Goal: Task Accomplishment & Management: Use online tool/utility

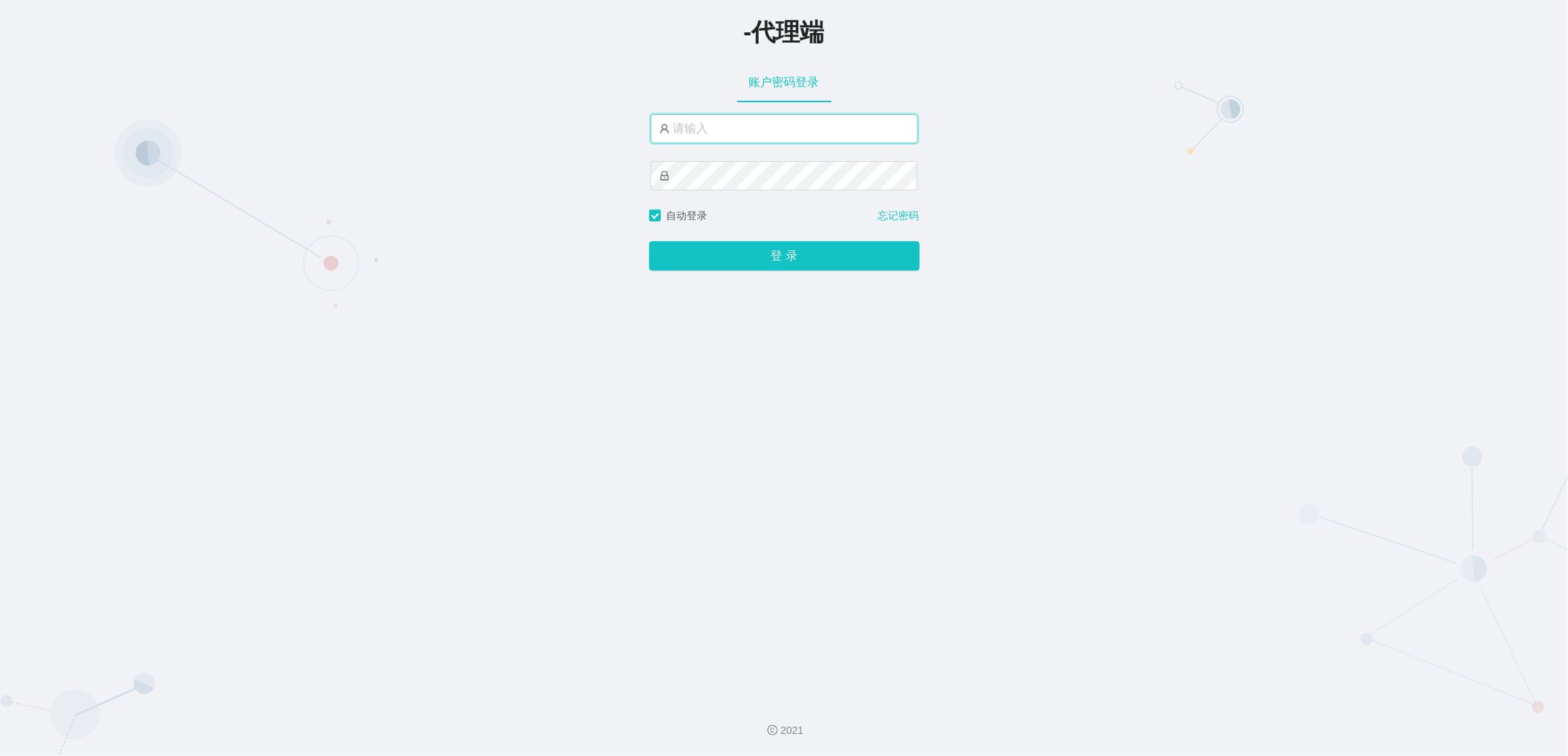
click at [833, 134] on input "text" at bounding box center [784, 129] width 268 height 29
type input "admin"
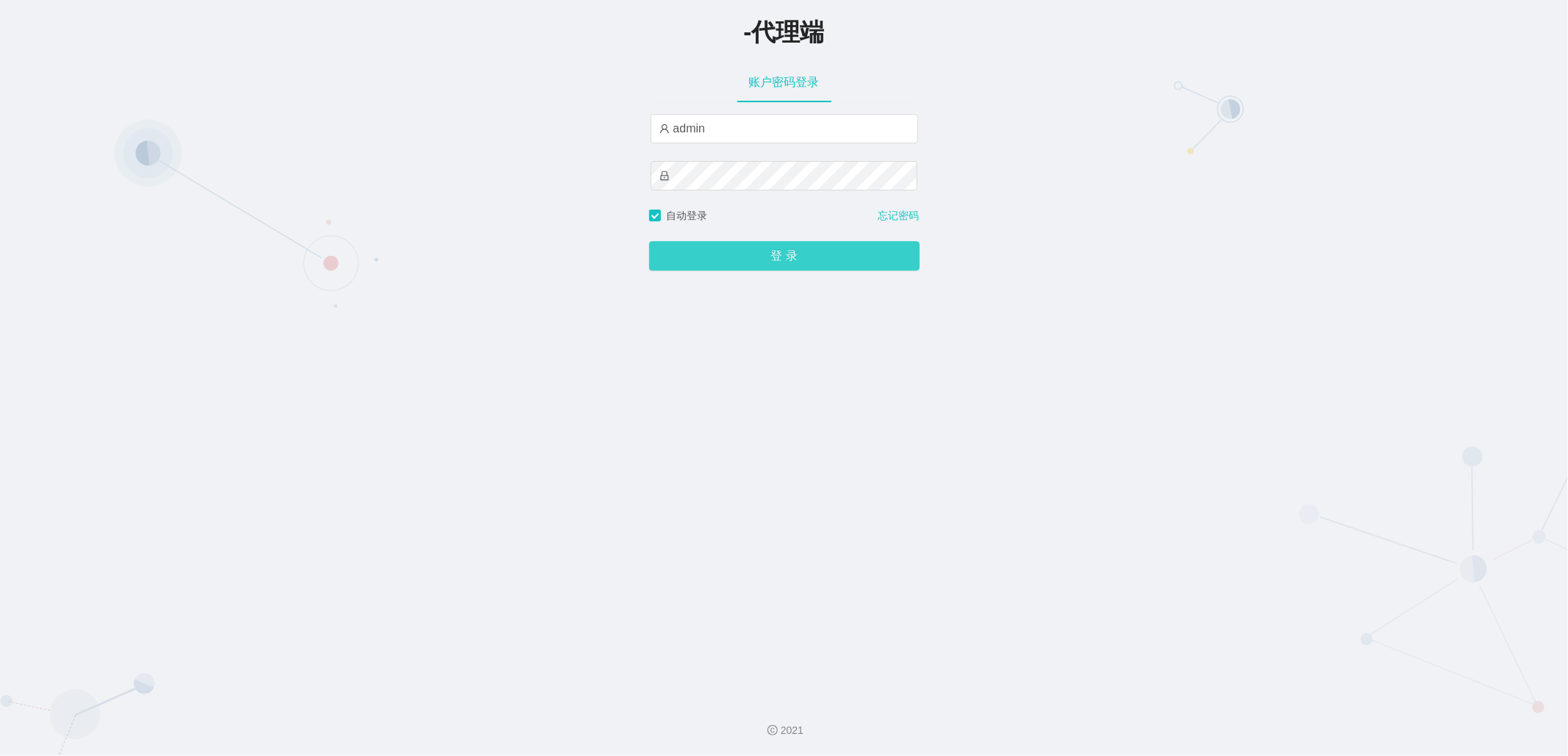
click at [790, 259] on button "登 录" at bounding box center [784, 256] width 271 height 29
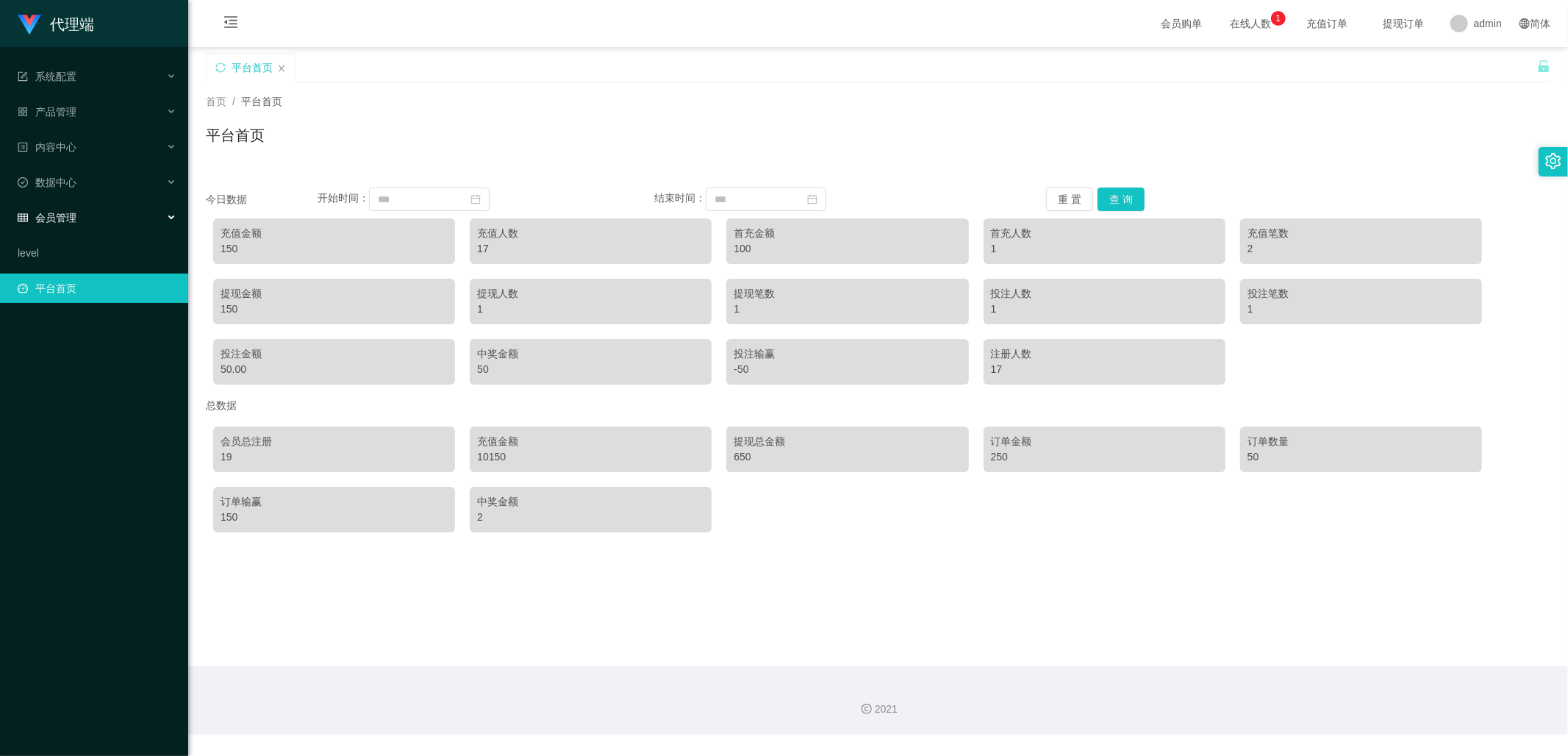
click at [62, 218] on span "会员管理" at bounding box center [47, 218] width 59 height 12
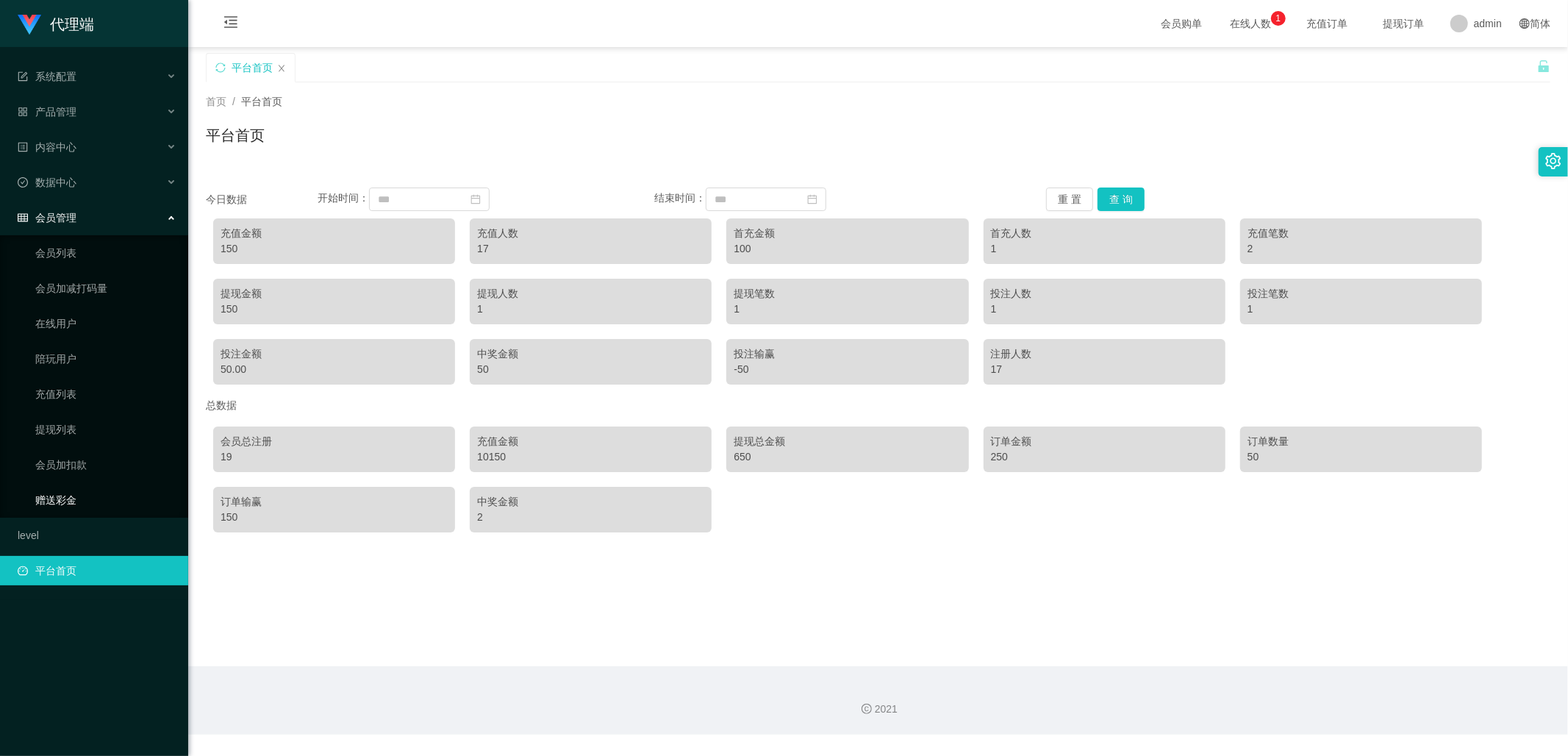
click at [73, 496] on link "赠送彩金" at bounding box center [106, 500] width 141 height 29
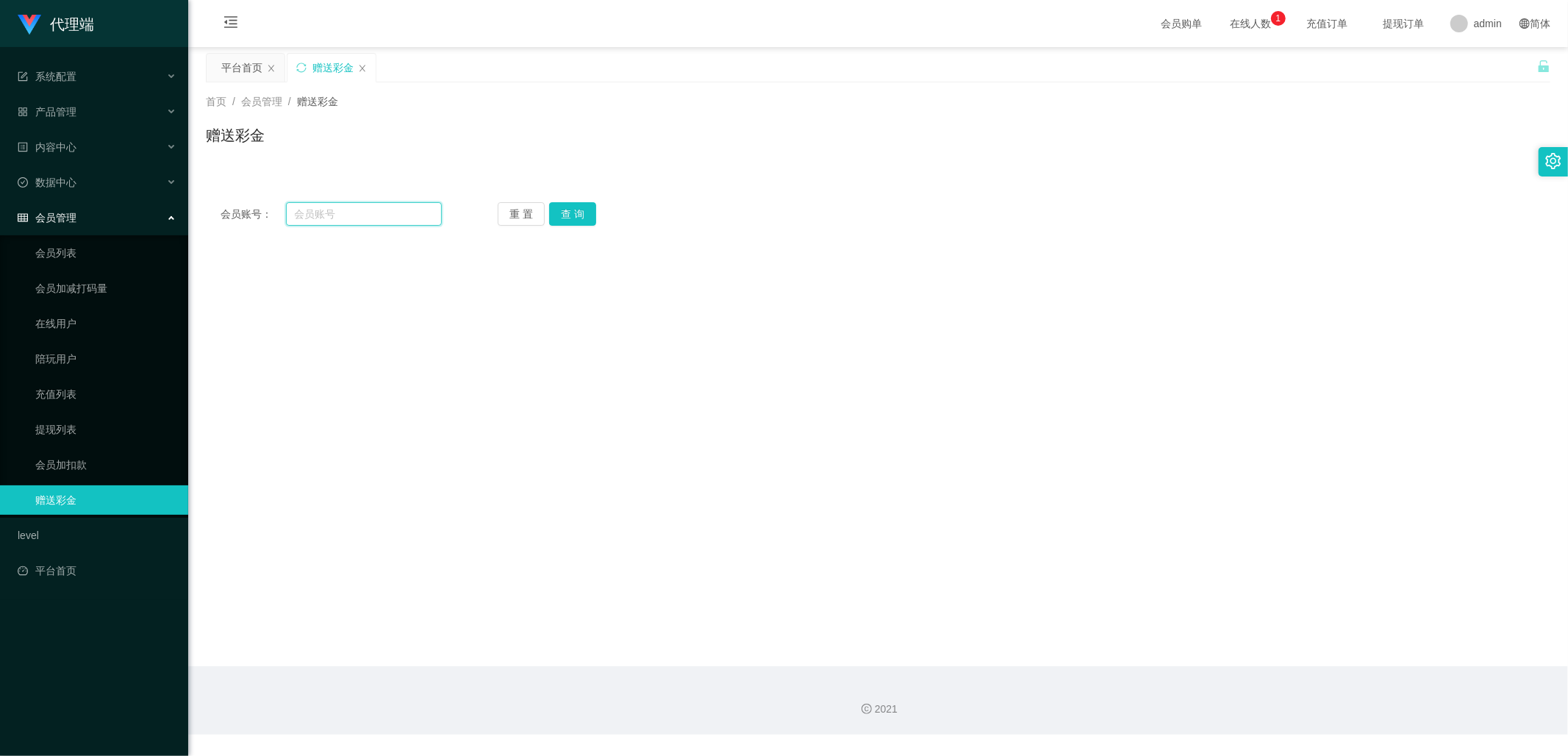
click at [350, 218] on input "text" at bounding box center [363, 213] width 156 height 23
type input "jifeng"
click at [583, 214] on button "查 询" at bounding box center [573, 213] width 47 height 23
click at [107, 110] on div "产品管理" at bounding box center [94, 111] width 188 height 29
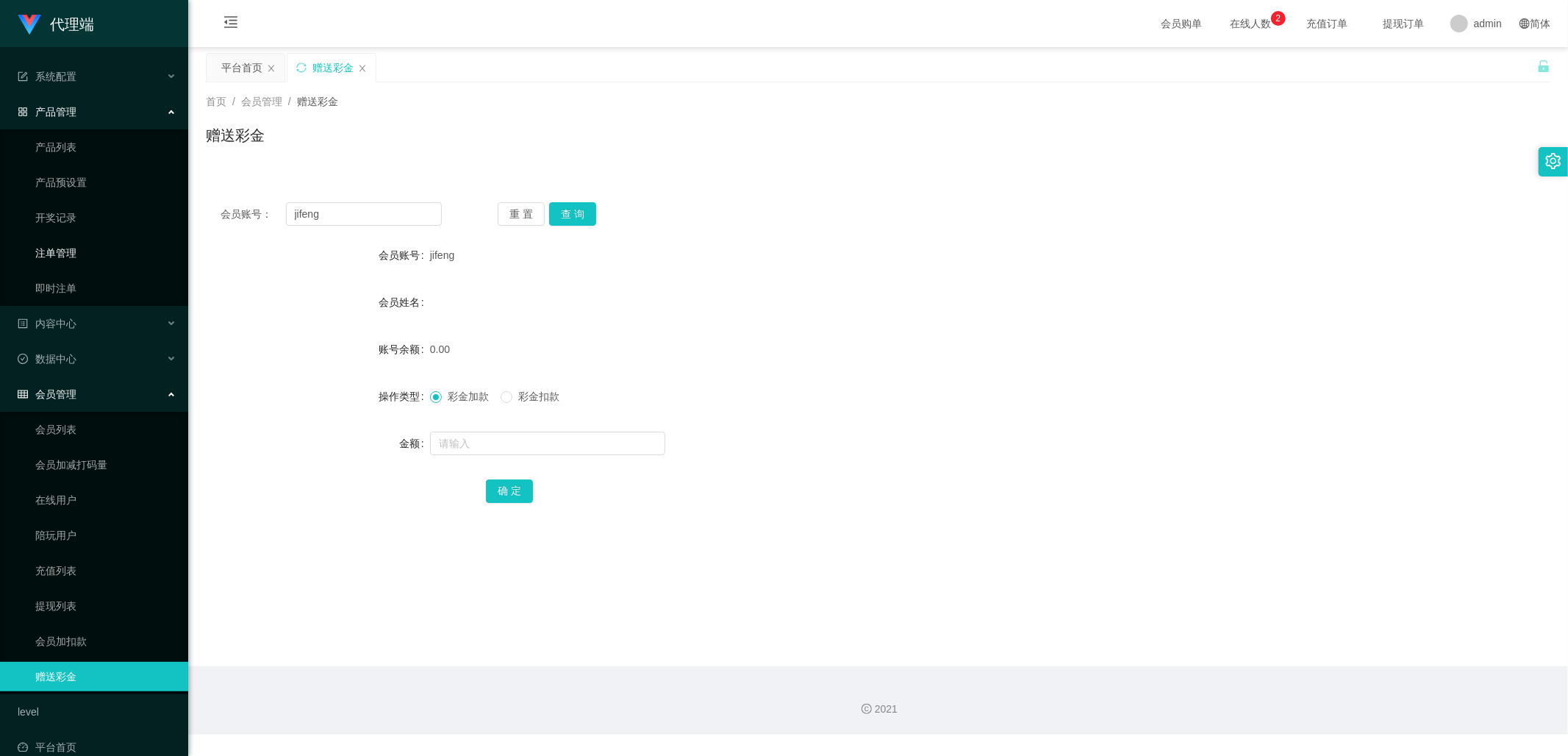
click at [88, 255] on link "注单管理" at bounding box center [106, 253] width 141 height 29
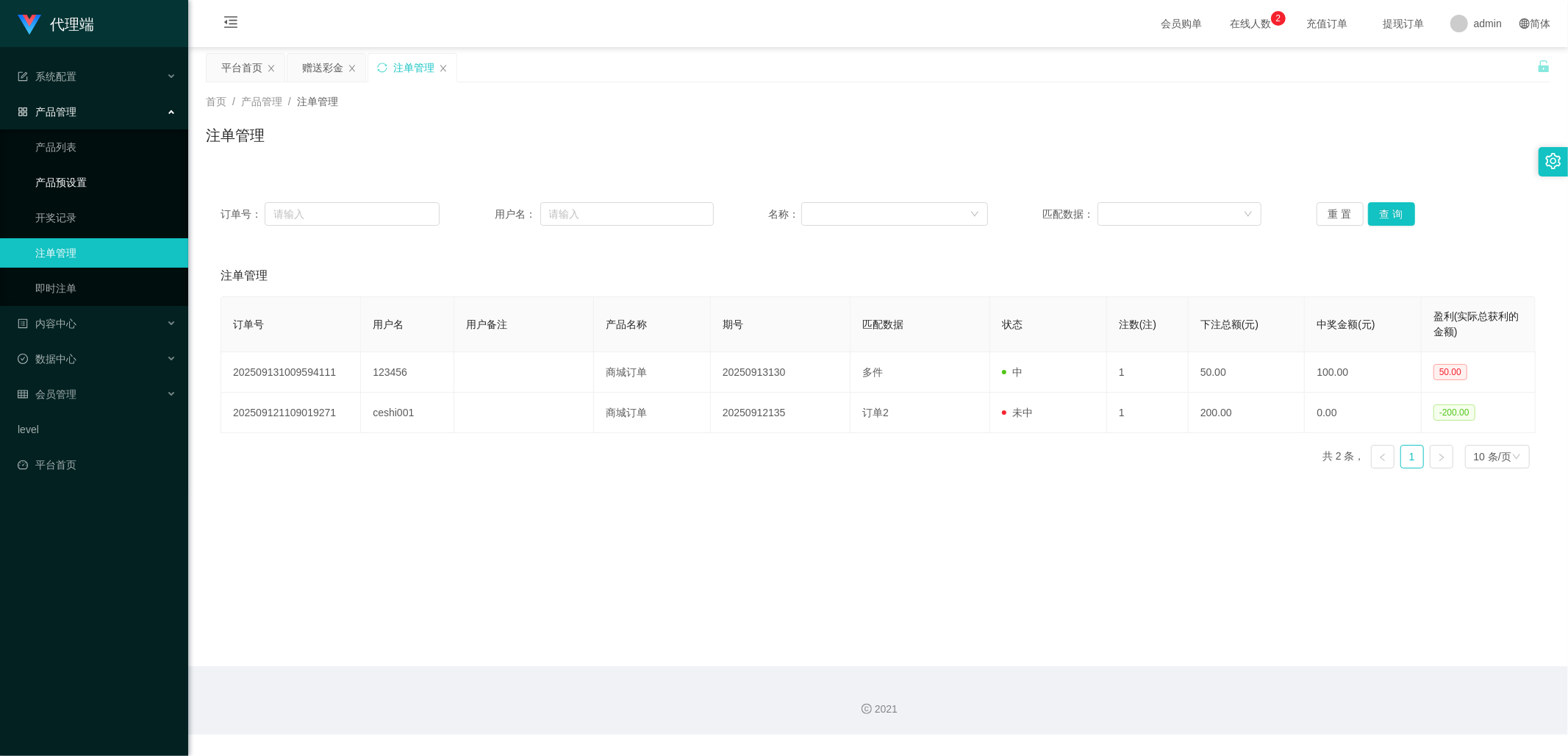
click at [71, 184] on link "产品预设置" at bounding box center [106, 182] width 141 height 29
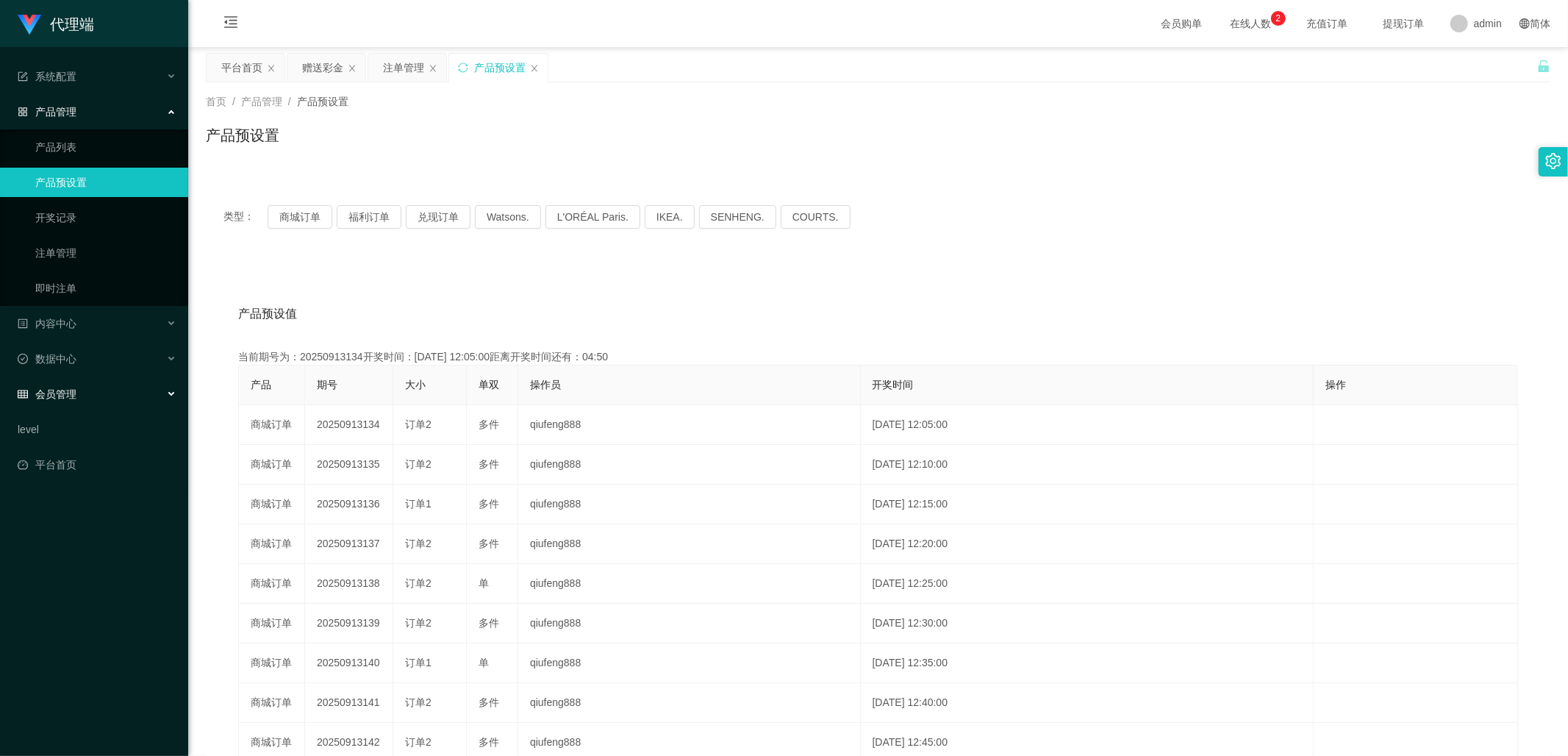
click at [78, 392] on div "会员管理" at bounding box center [94, 394] width 188 height 29
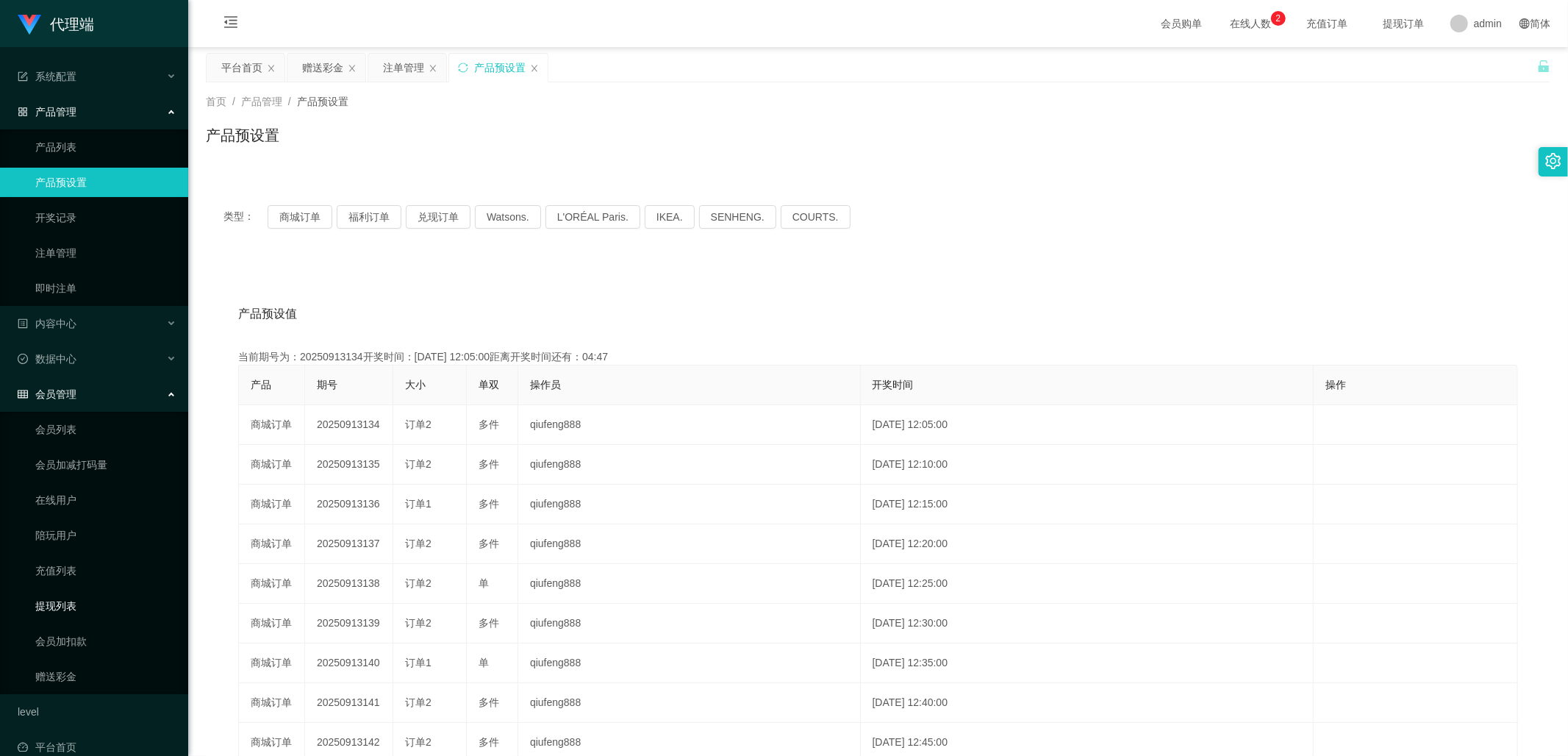
click at [79, 605] on link "提现列表" at bounding box center [106, 606] width 141 height 29
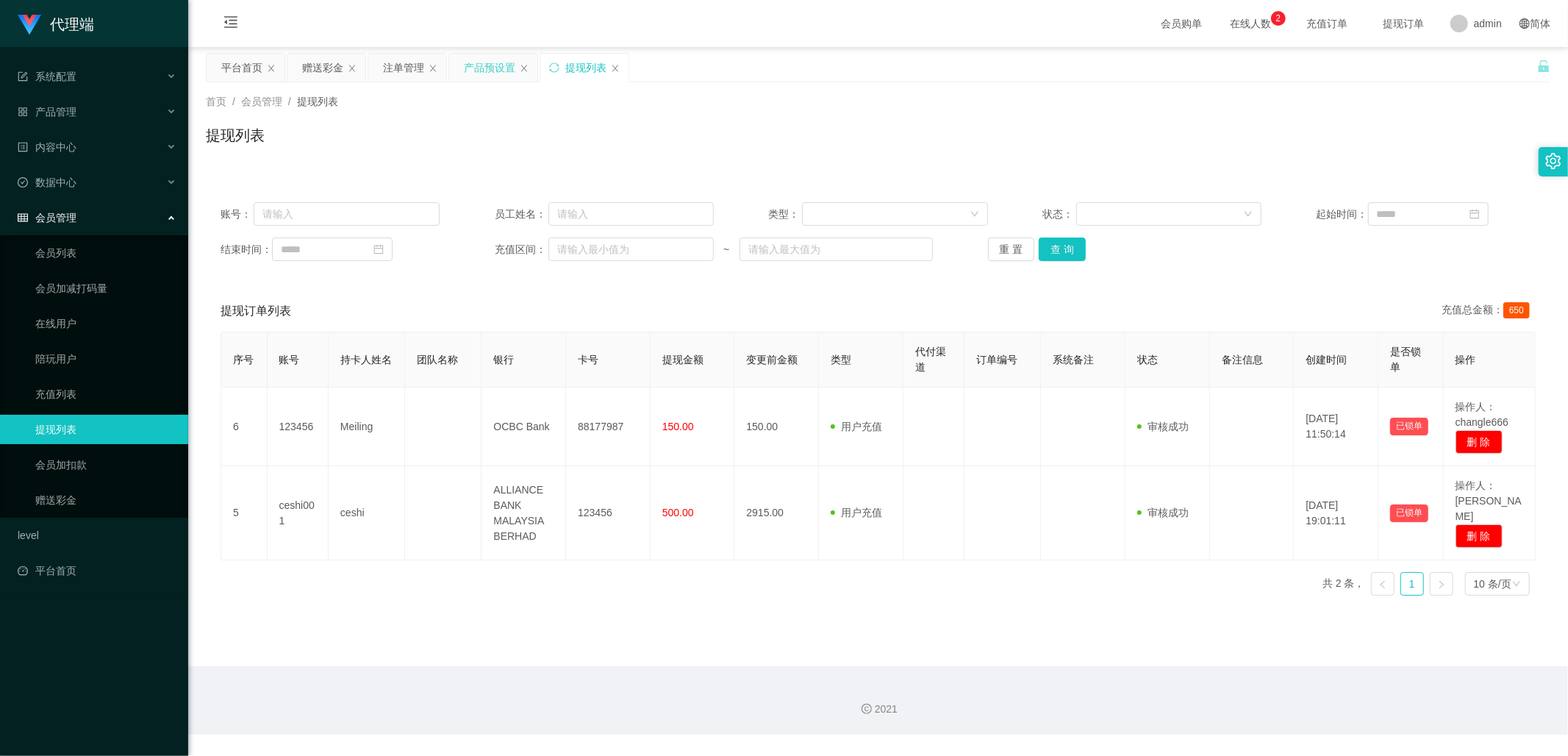
click at [488, 67] on div "产品预设置" at bounding box center [490, 67] width 51 height 28
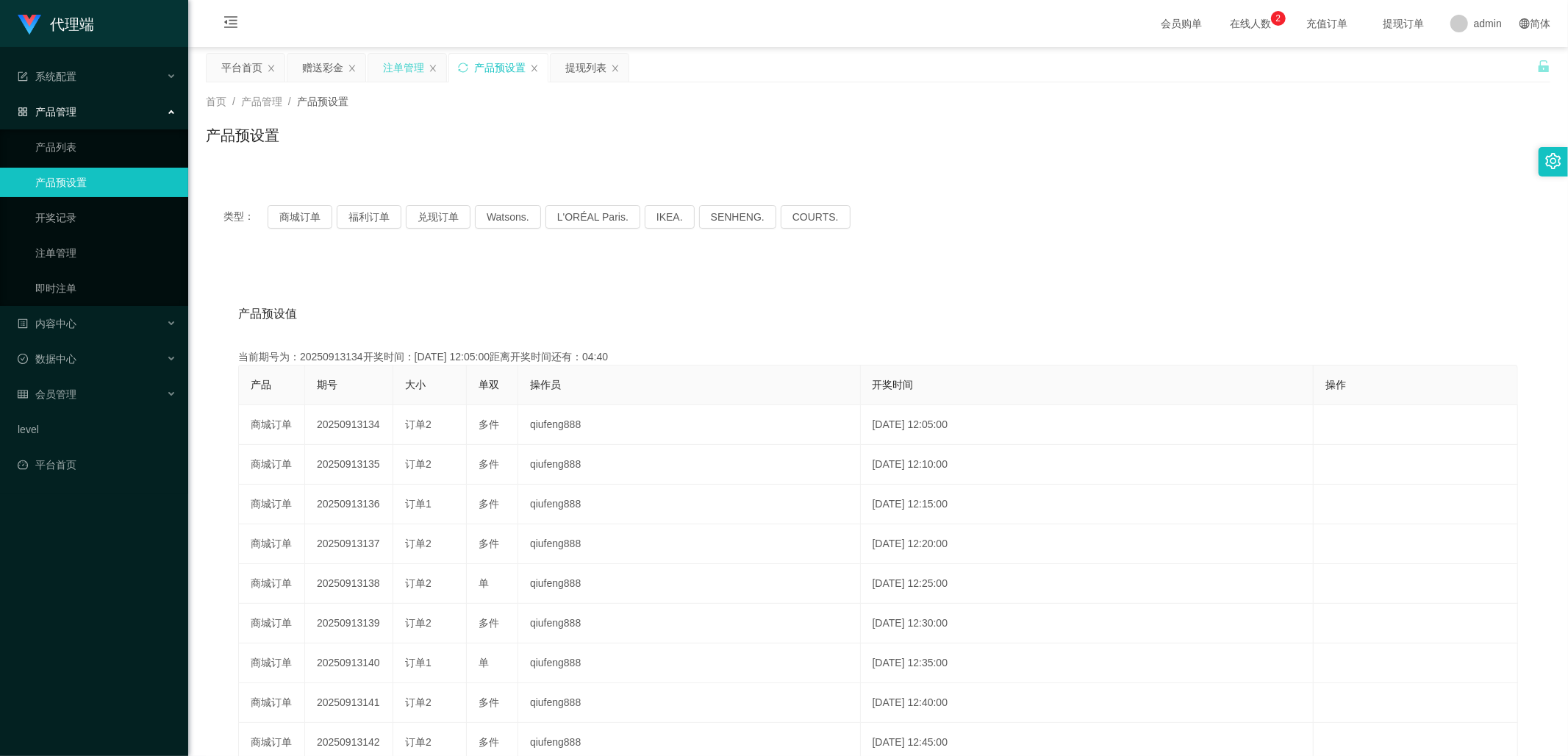
click at [404, 65] on div "注单管理" at bounding box center [404, 67] width 41 height 28
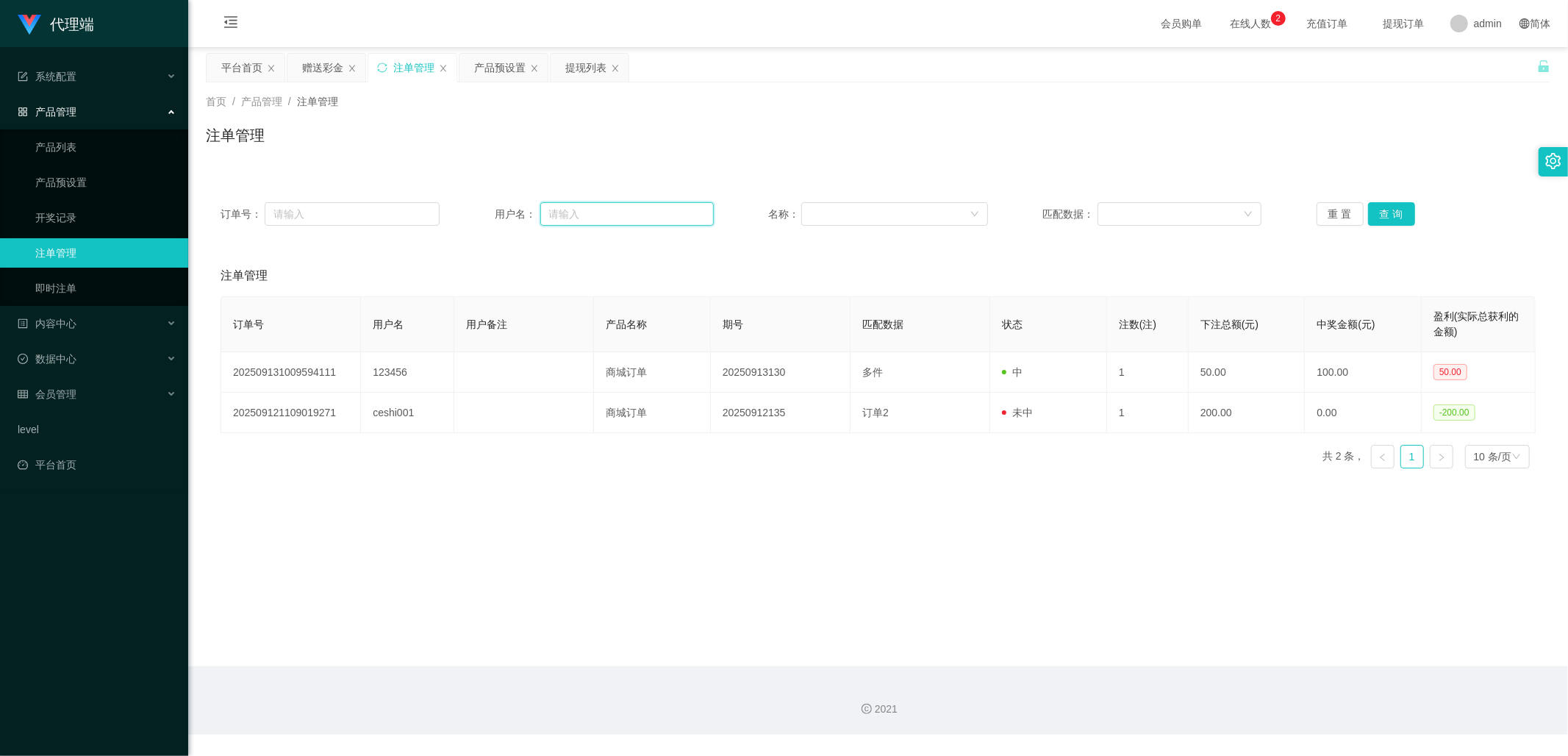
click at [562, 215] on input "text" at bounding box center [627, 213] width 174 height 23
type input "123456"
click at [1379, 211] on button "查 询" at bounding box center [1391, 213] width 47 height 23
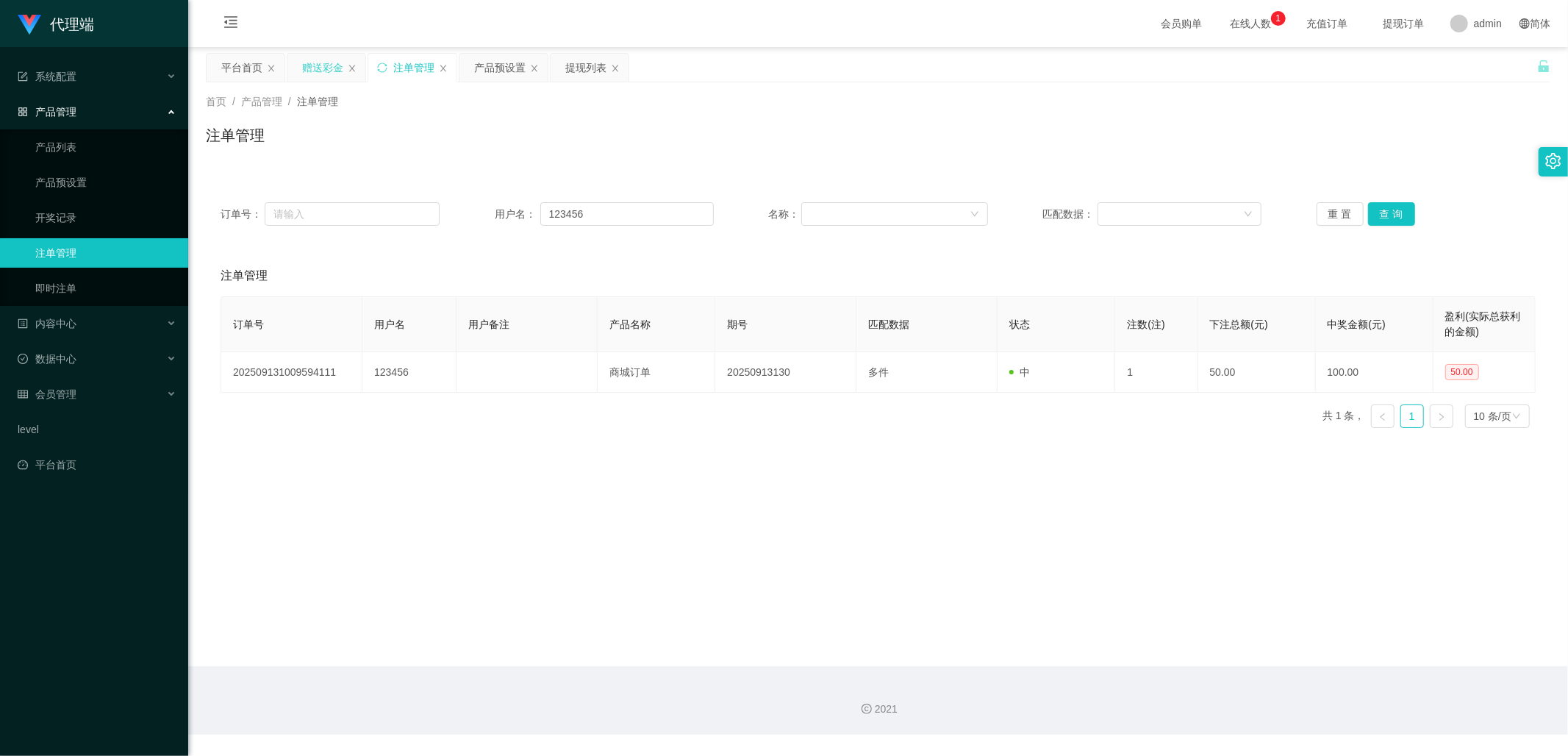
click at [317, 67] on div "赠送彩金" at bounding box center [323, 67] width 41 height 28
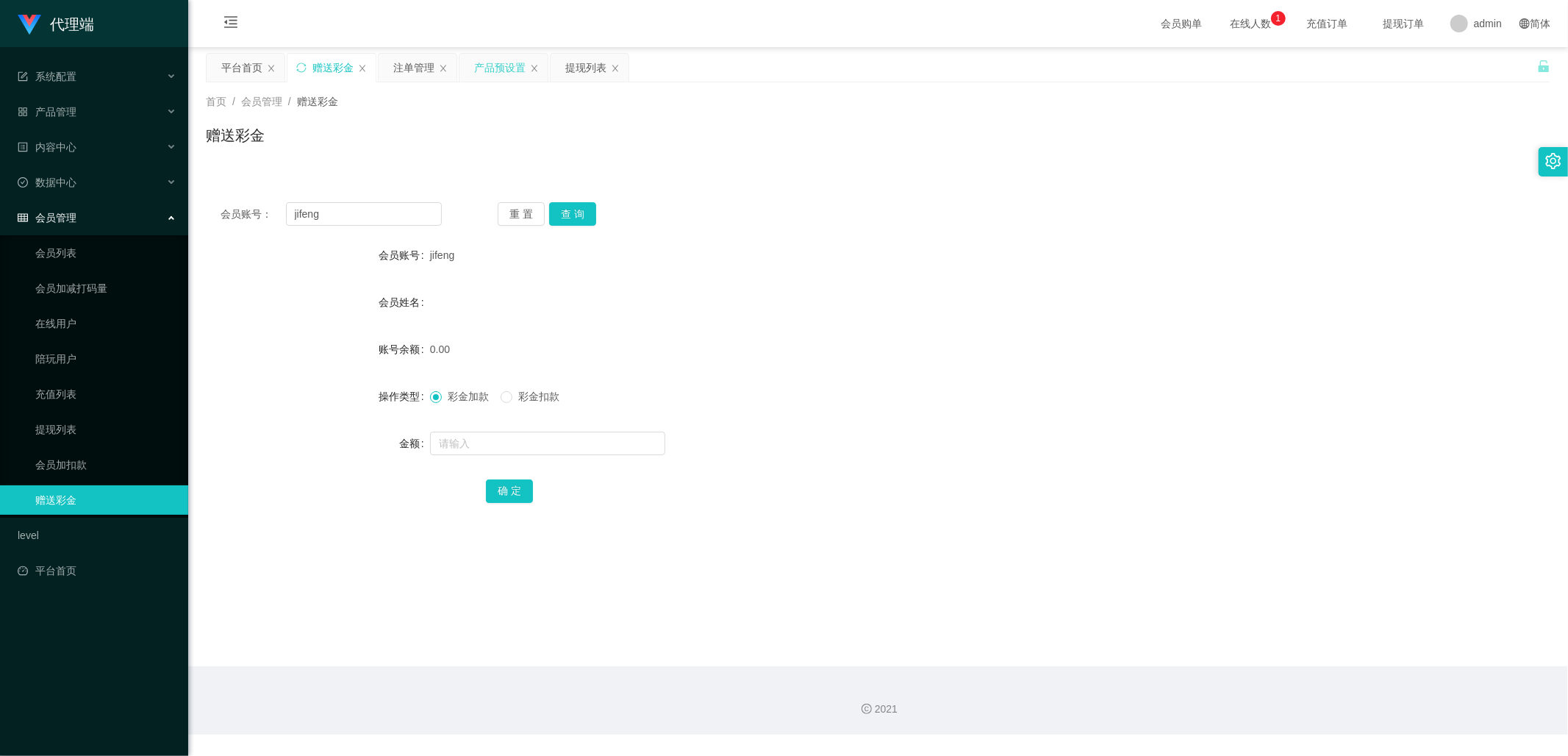
click at [501, 69] on div "产品预设置" at bounding box center [499, 67] width 51 height 28
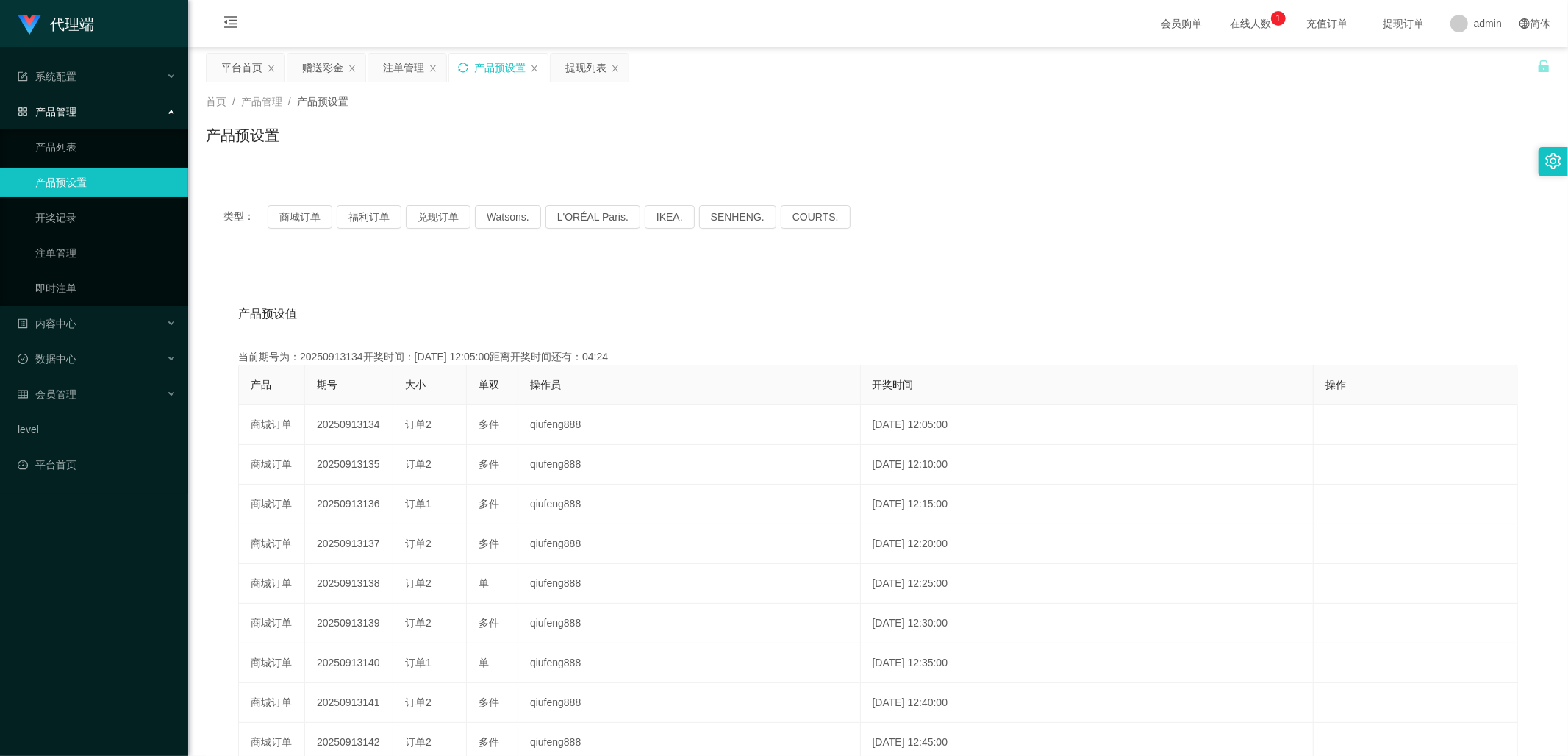
click at [462, 72] on icon "图标: sync" at bounding box center [463, 68] width 11 height 11
